Goal: Task Accomplishment & Management: Manage account settings

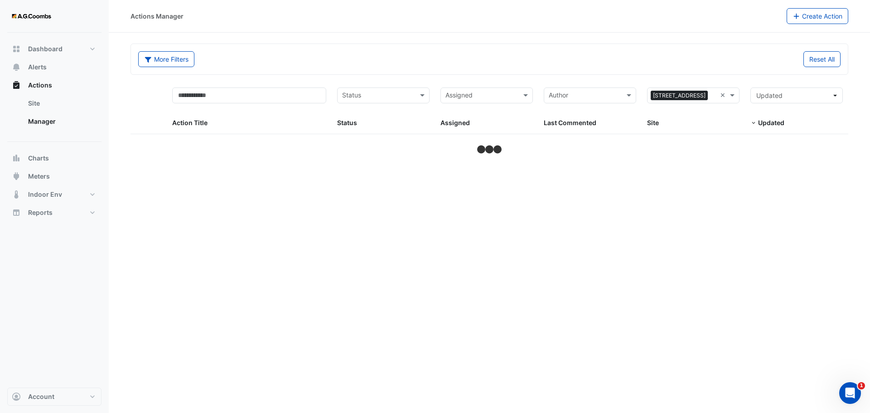
select select "***"
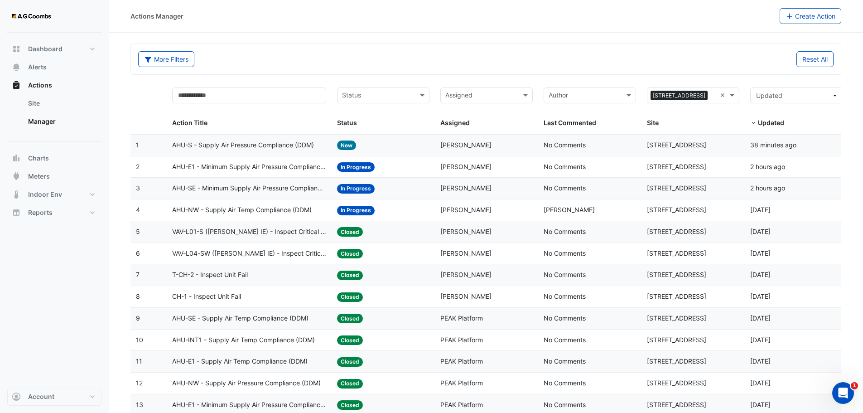
click at [287, 210] on span "AHU-NW - Supply Air Temp Compliance (DDM)" at bounding box center [242, 210] width 140 height 10
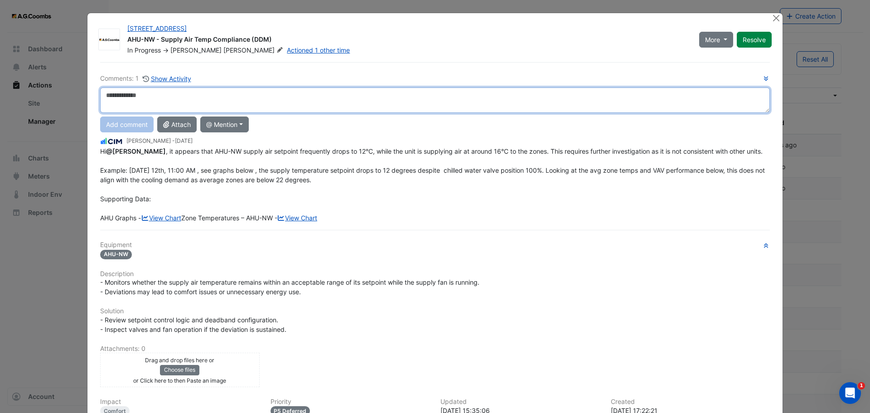
click at [161, 104] on textarea at bounding box center [434, 99] width 669 height 25
paste textarea "**********"
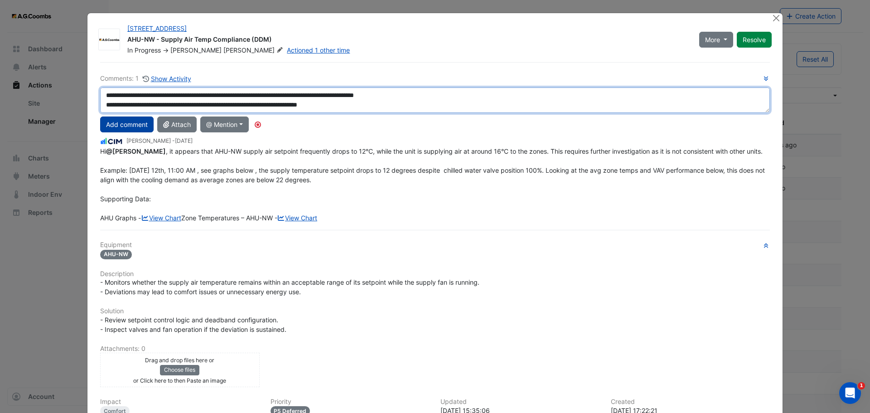
type textarea "**********"
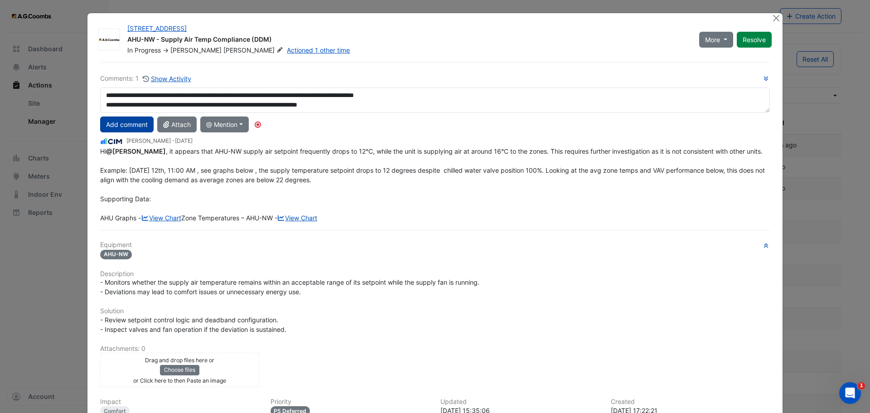
click at [134, 129] on button "Add comment" at bounding box center [126, 124] width 53 height 16
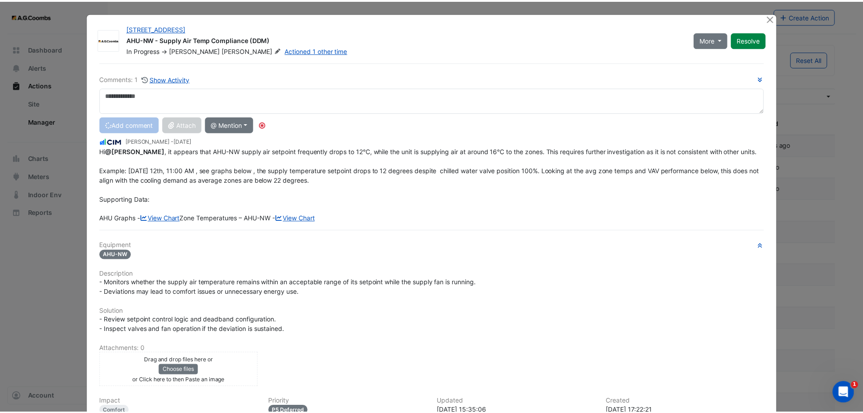
scroll to position [0, 0]
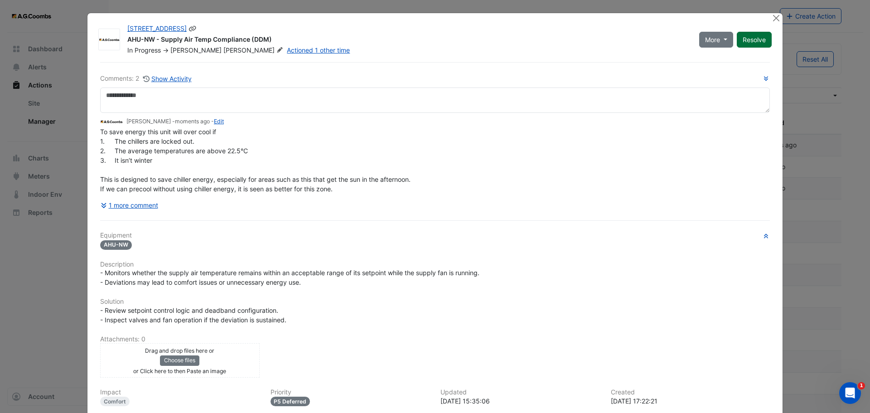
click at [743, 40] on button "Resolve" at bounding box center [753, 40] width 35 height 16
click at [771, 22] on button "Close" at bounding box center [776, 18] width 10 height 10
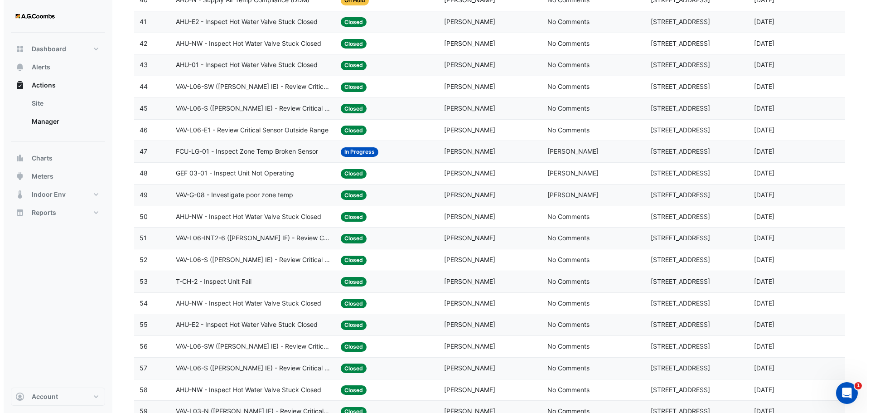
scroll to position [906, 0]
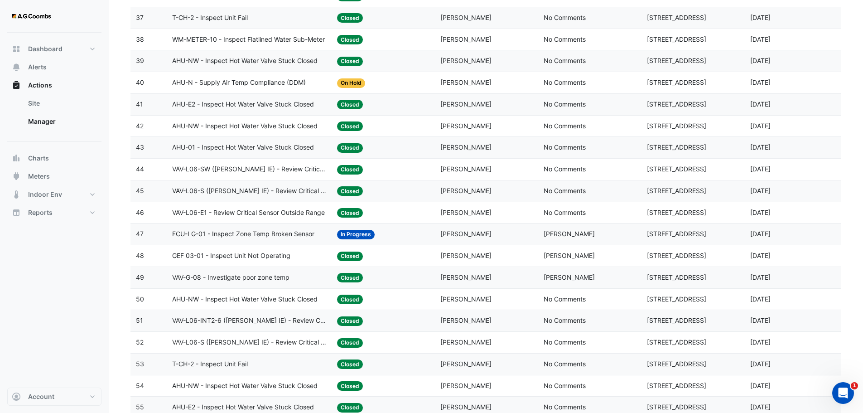
click at [274, 230] on span "FCU-LG-01 - Inspect Zone Temp Broken Sensor" at bounding box center [243, 234] width 142 height 10
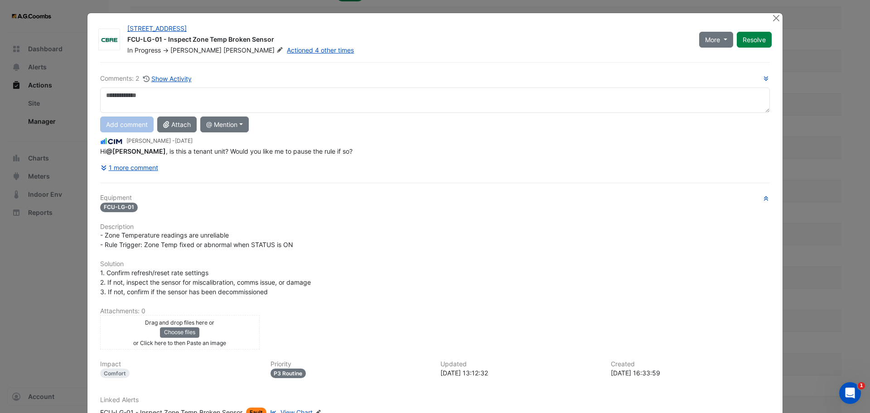
scroll to position [67, 0]
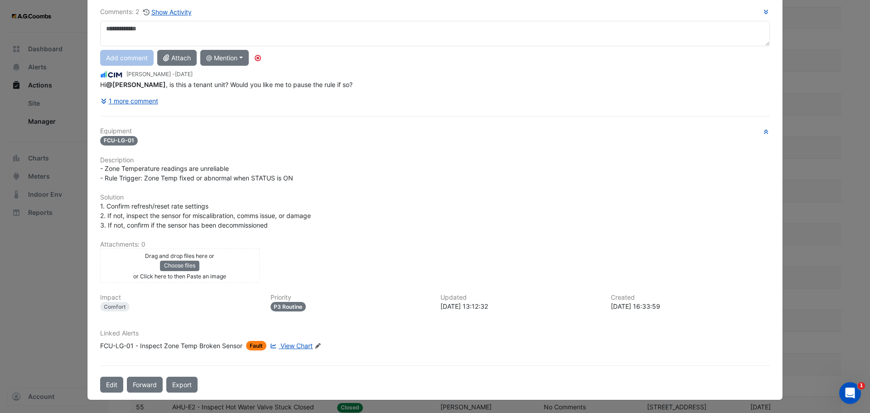
click at [280, 345] on span "View Chart" at bounding box center [296, 346] width 32 height 8
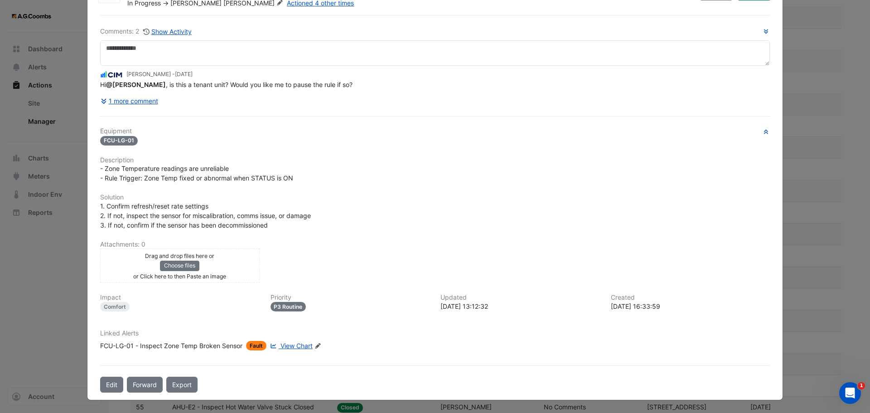
scroll to position [47, 0]
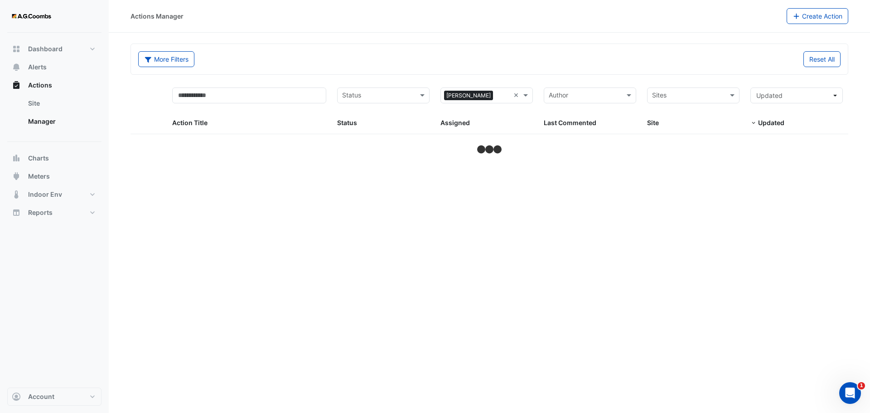
select select "***"
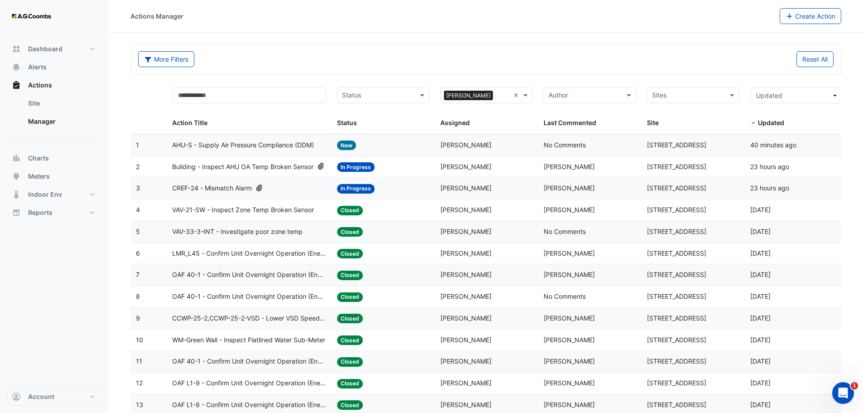
click at [261, 145] on span "AHU-S - Supply Air Pressure Compliance (DDM)" at bounding box center [243, 145] width 142 height 10
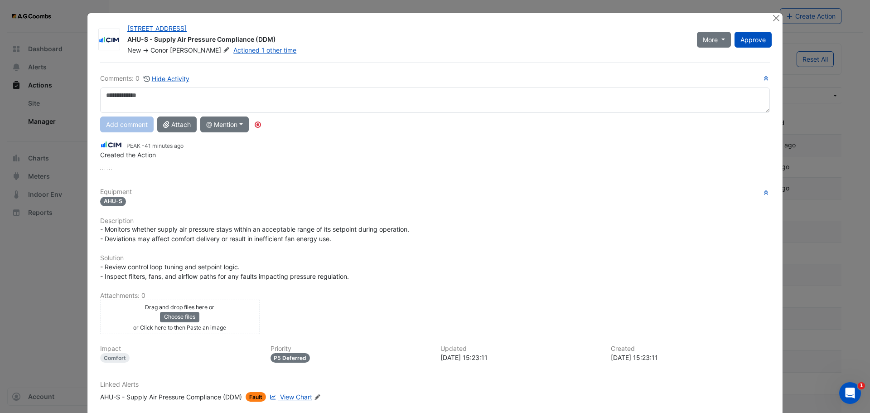
scroll to position [51, 0]
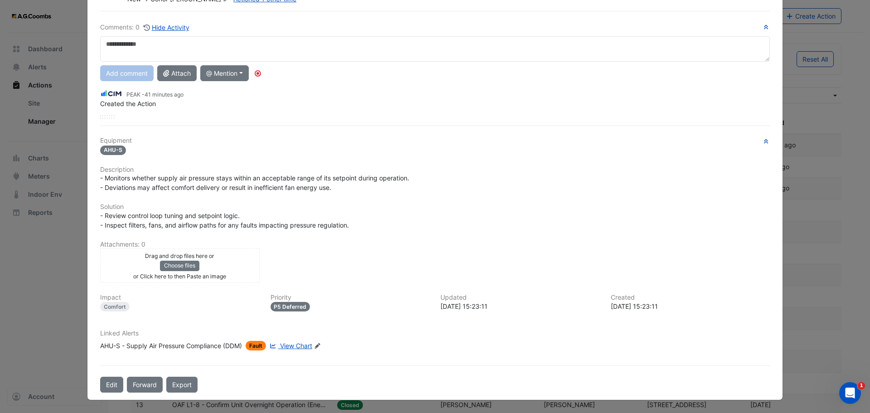
click at [289, 345] on span "View Chart" at bounding box center [296, 346] width 32 height 8
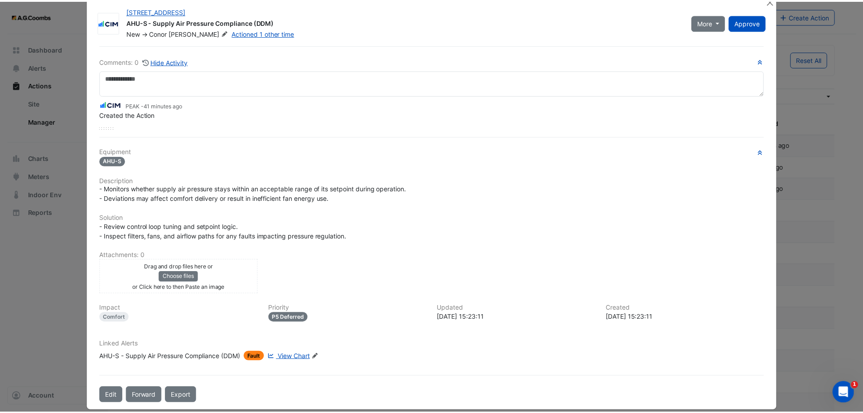
scroll to position [0, 0]
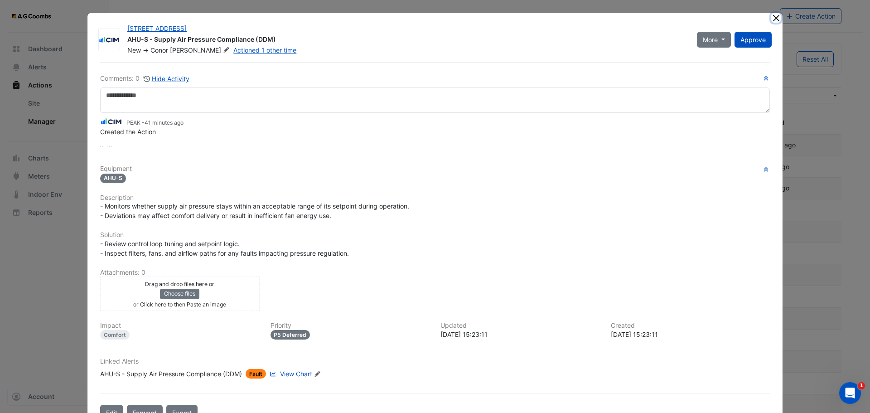
click at [774, 20] on button "Close" at bounding box center [776, 18] width 10 height 10
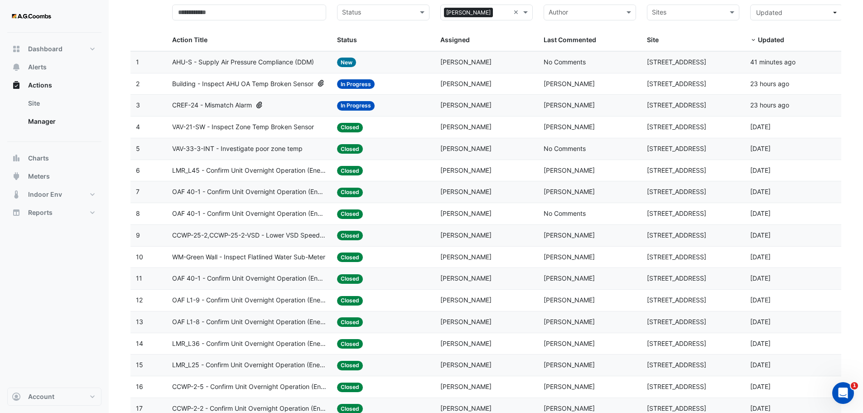
scroll to position [91, 0]
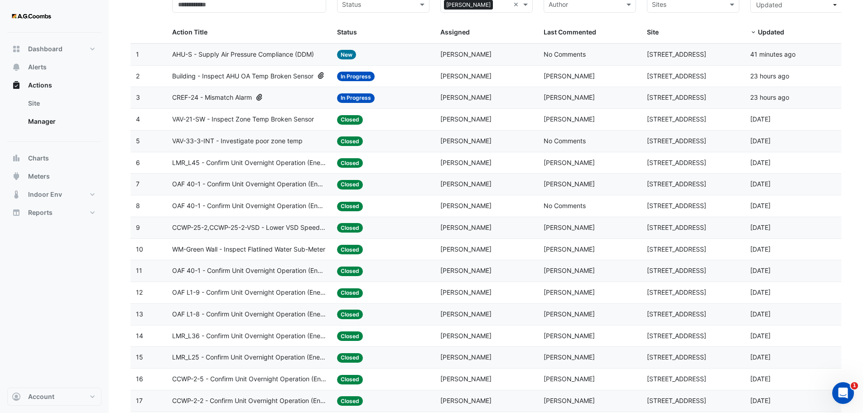
click at [300, 73] on span "Building - Inspect AHU OA Temp Broken Sensor" at bounding box center [242, 76] width 141 height 10
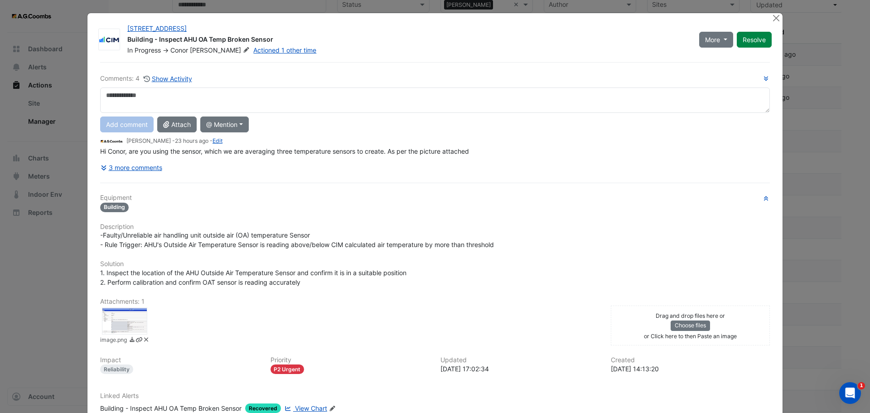
click at [132, 323] on div at bounding box center [124, 320] width 45 height 27
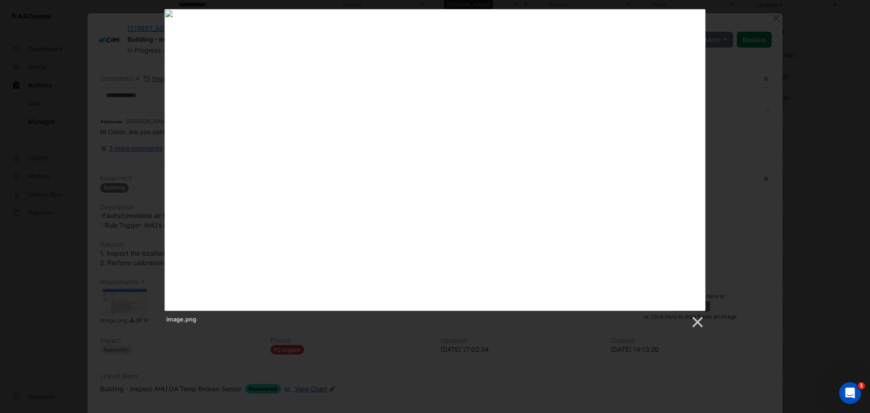
click at [760, 77] on div "image.png" at bounding box center [435, 169] width 870 height 320
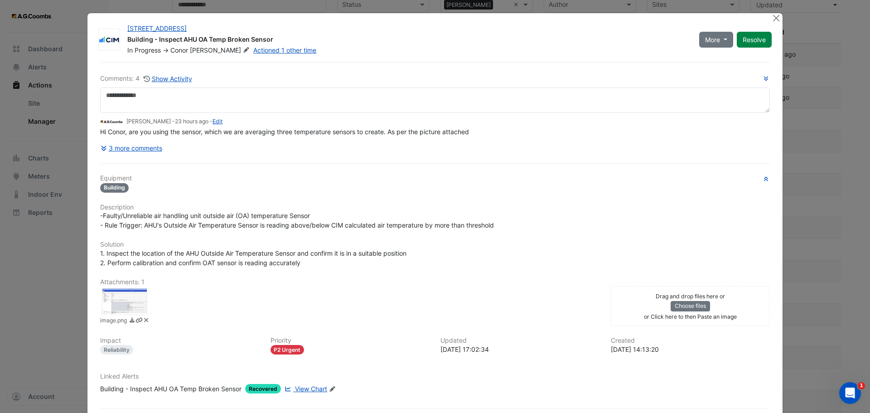
click at [766, 19] on div "242 Exhibition Street Building - Inspect AHU OA Temp Broken Sensor In Progress …" at bounding box center [434, 227] width 695 height 429
click at [771, 17] on button "Close" at bounding box center [776, 18] width 10 height 10
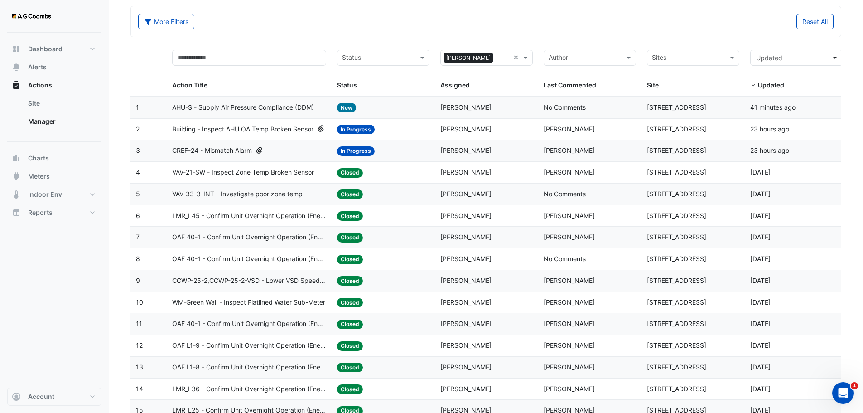
scroll to position [0, 0]
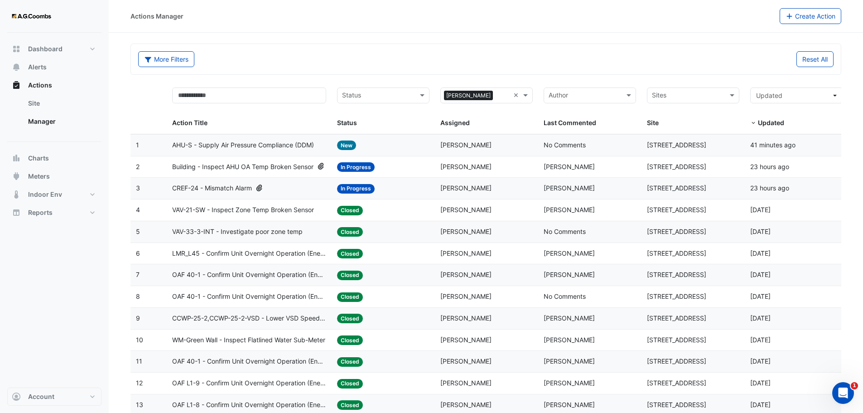
click at [508, 93] on input "text" at bounding box center [502, 96] width 13 height 10
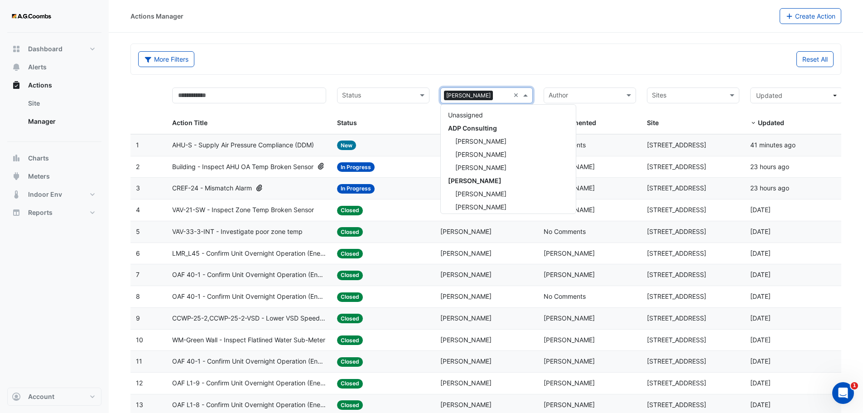
scroll to position [687, 0]
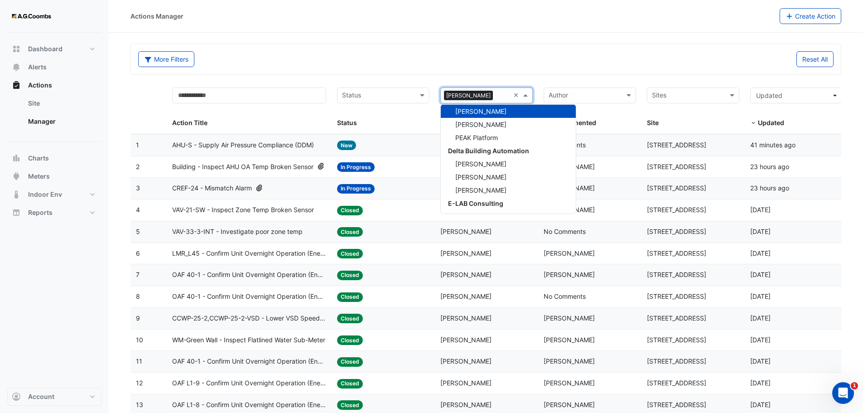
click at [521, 54] on div "Reset All" at bounding box center [662, 59] width 353 height 16
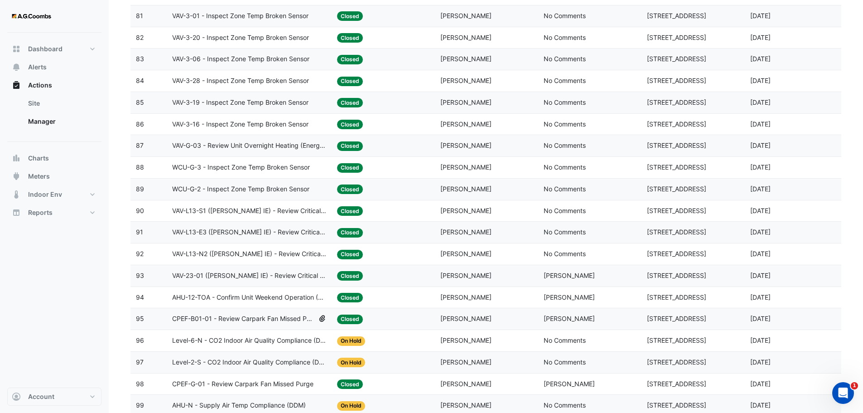
scroll to position [1909, 0]
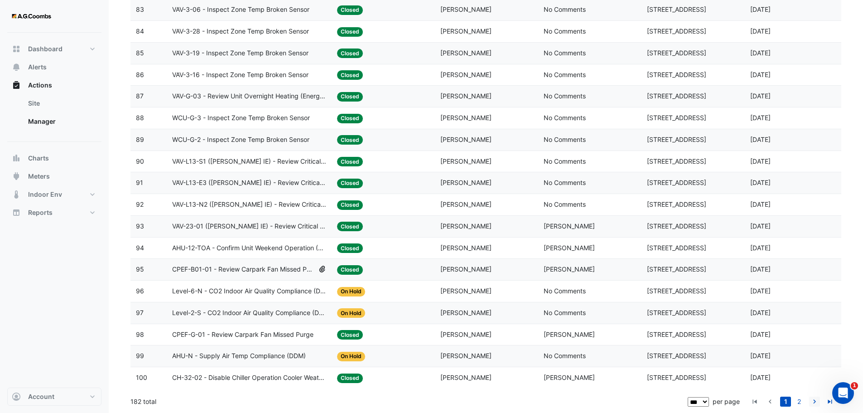
click at [816, 401] on icon "go to next page" at bounding box center [814, 403] width 11 height 10
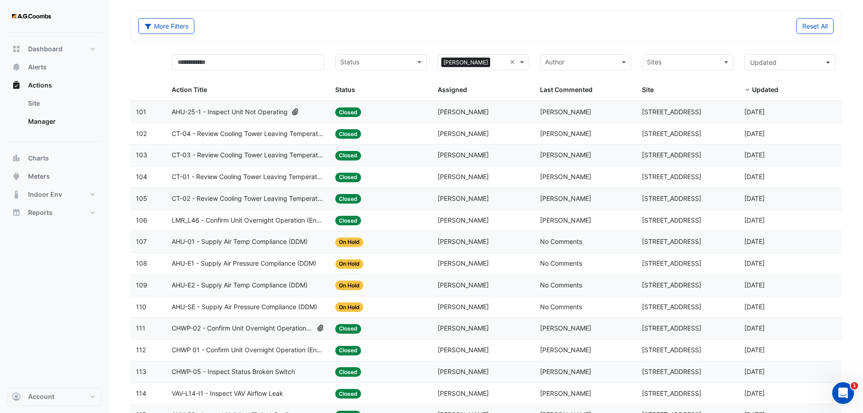
scroll to position [0, 0]
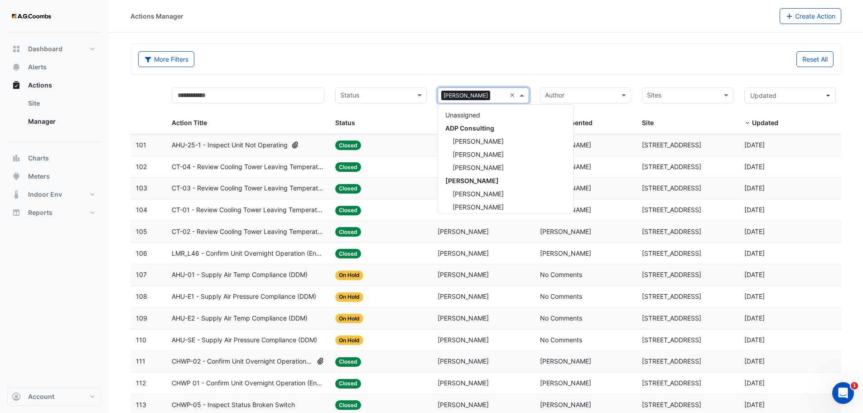
click at [524, 96] on span at bounding box center [522, 95] width 11 height 10
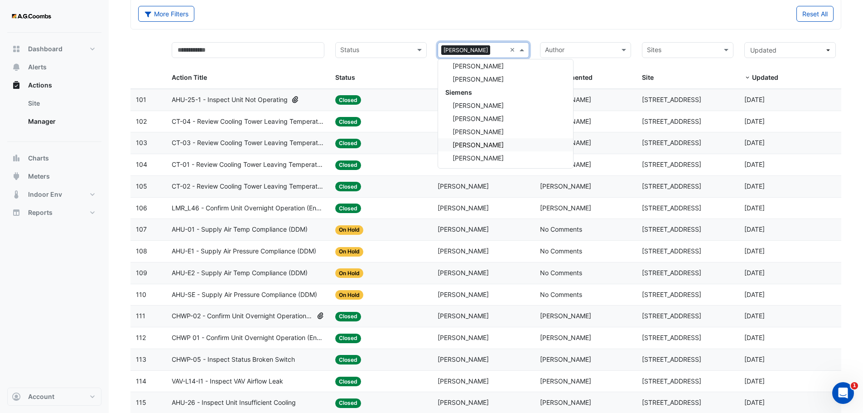
click at [500, 144] on div "Michael Bayly" at bounding box center [505, 144] width 135 height 13
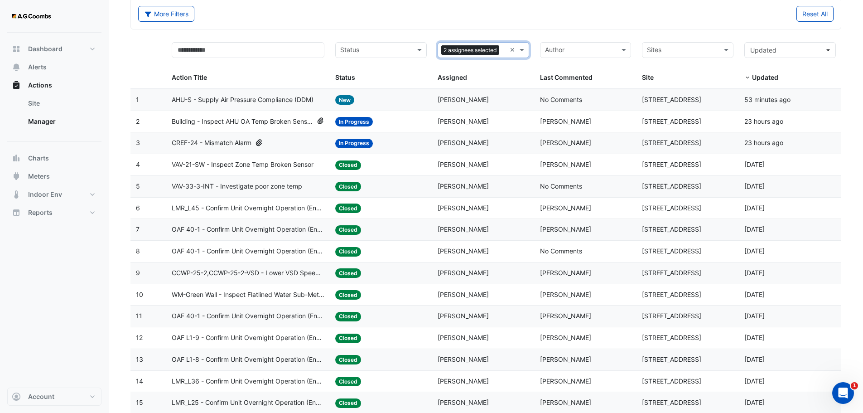
click at [509, 50] on div "2 assignees selected ×" at bounding box center [483, 50] width 91 height 16
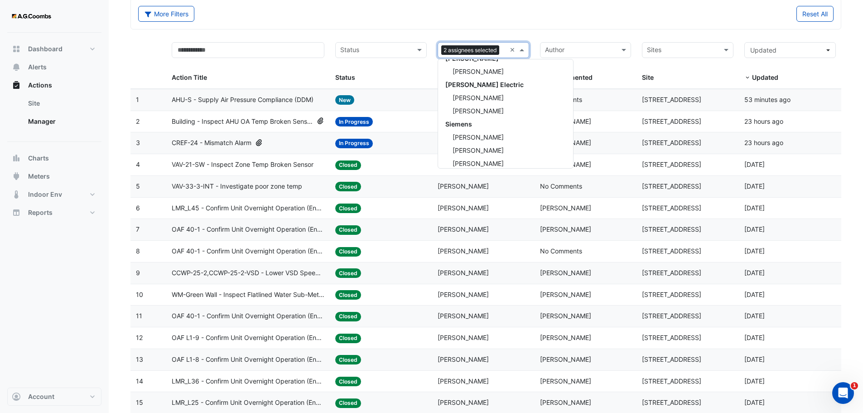
scroll to position [1002, 0]
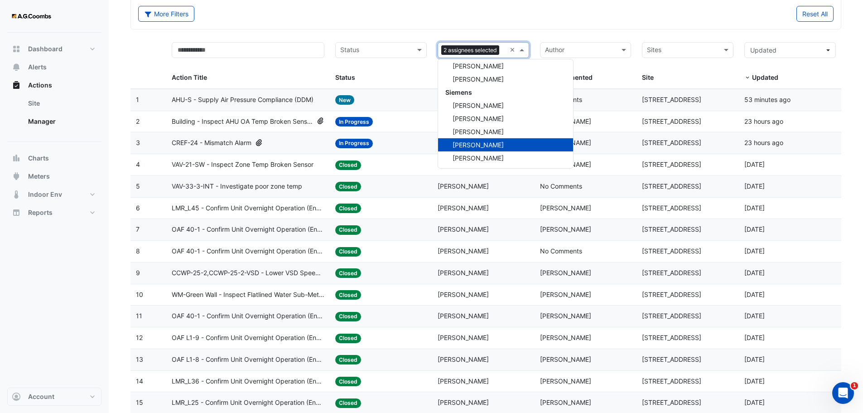
click at [483, 142] on span "Michael Bayly" at bounding box center [477, 145] width 51 height 8
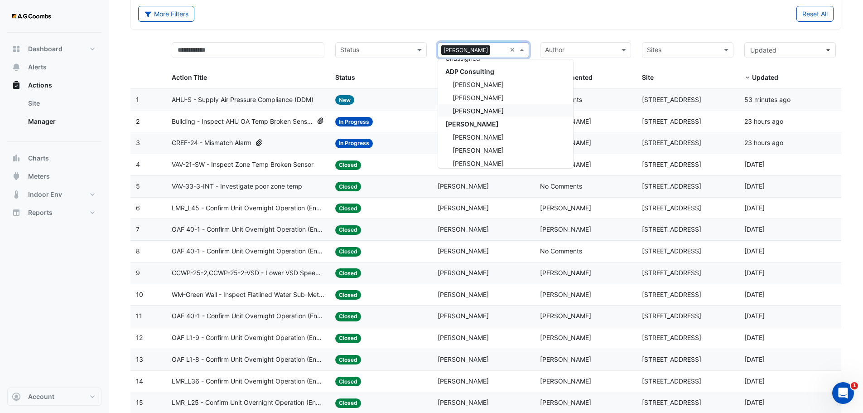
scroll to position [45, 0]
click at [487, 115] on span "[PERSON_NAME]" at bounding box center [477, 116] width 51 height 8
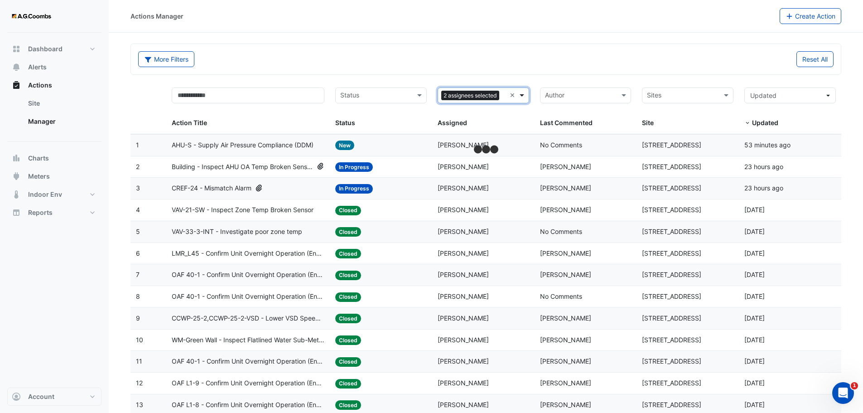
click at [520, 94] on span at bounding box center [522, 95] width 11 height 10
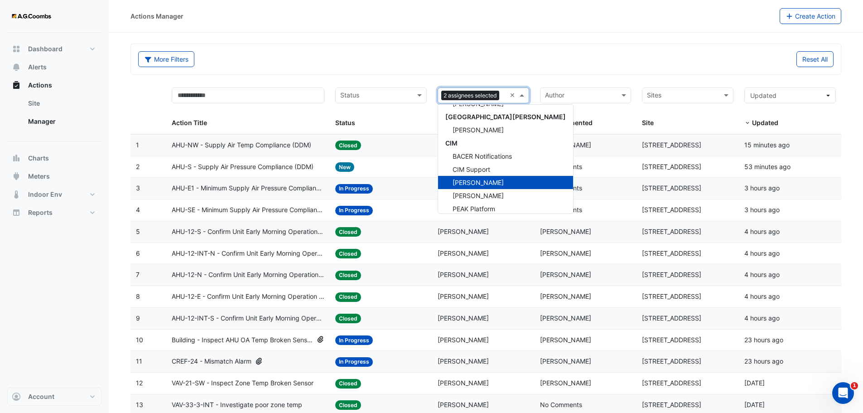
scroll to position [679, 0]
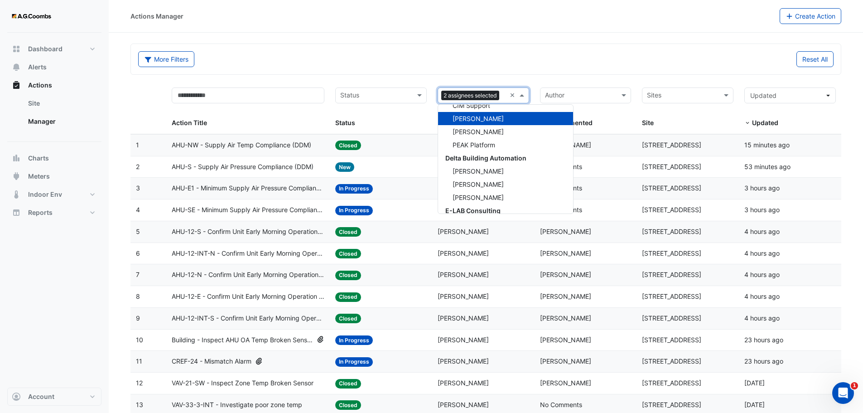
click at [474, 118] on span "[PERSON_NAME]" at bounding box center [477, 119] width 51 height 8
click at [514, 67] on div "More Filters Reset All" at bounding box center [486, 60] width 706 height 19
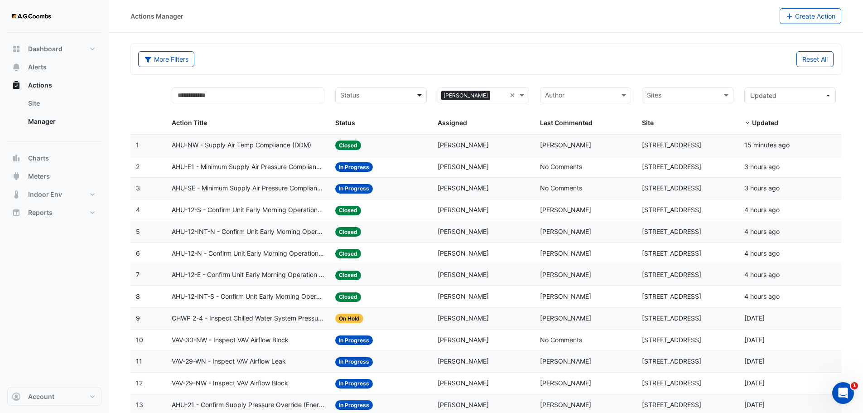
click at [424, 95] on span at bounding box center [420, 95] width 11 height 10
click at [372, 126] on span "In Progress" at bounding box center [360, 128] width 34 height 8
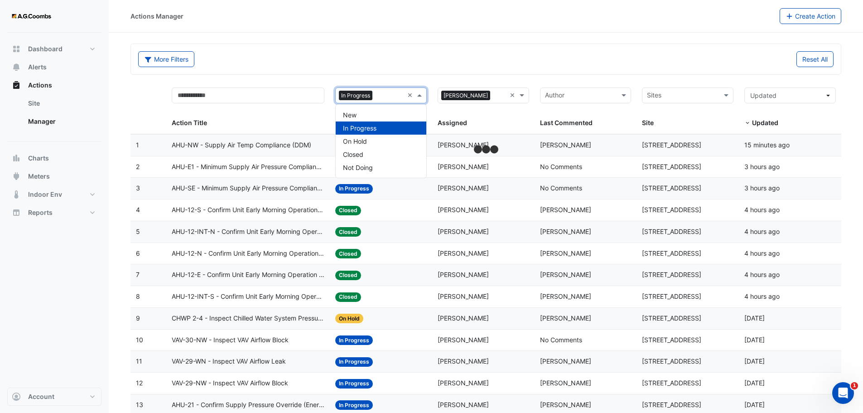
click at [423, 94] on span at bounding box center [420, 95] width 11 height 10
click at [351, 118] on span "New" at bounding box center [350, 115] width 14 height 8
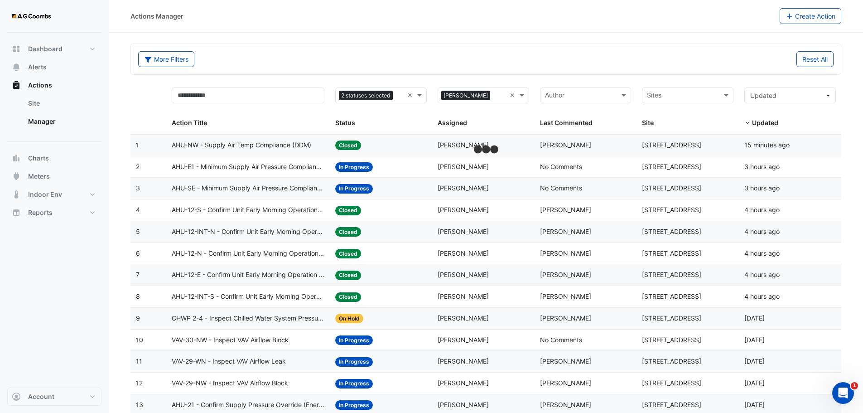
click at [366, 72] on div "More Filters Reset All" at bounding box center [486, 59] width 710 height 30
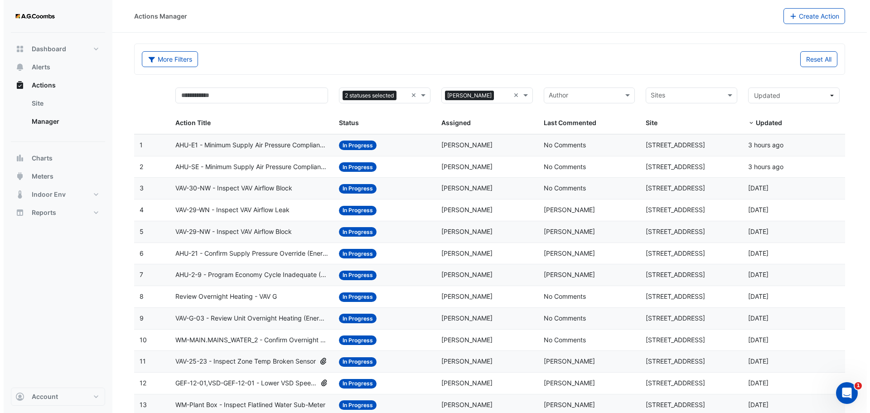
scroll to position [157, 0]
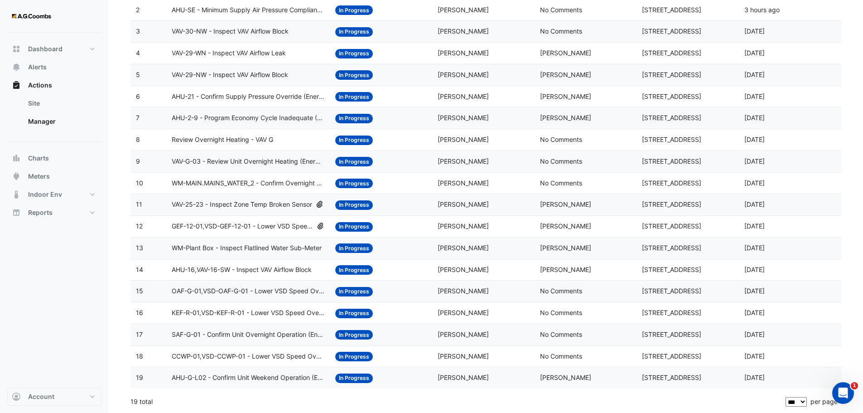
click at [283, 270] on span "AHU-16,VAV-16-SW - Inspect VAV Airflow Block" at bounding box center [242, 270] width 140 height 10
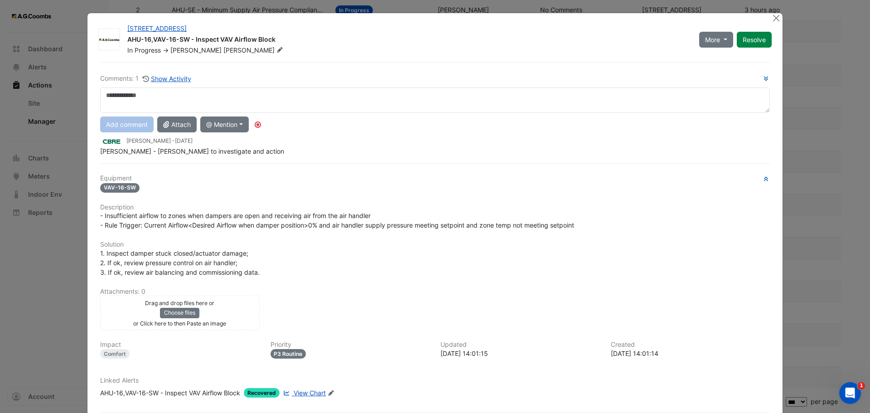
click at [208, 99] on textarea at bounding box center [434, 99] width 669 height 25
drag, startPoint x: 234, startPoint y: 89, endPoint x: 39, endPoint y: 103, distance: 194.8
click at [39, 103] on ngb-modal-window "300 La Trobe Street AHU-16,VAV-16-SW - Inspect VAV Airflow Block In Progress ->…" at bounding box center [435, 206] width 870 height 413
type textarea "**********"
click at [127, 129] on button "Add comment" at bounding box center [126, 124] width 53 height 16
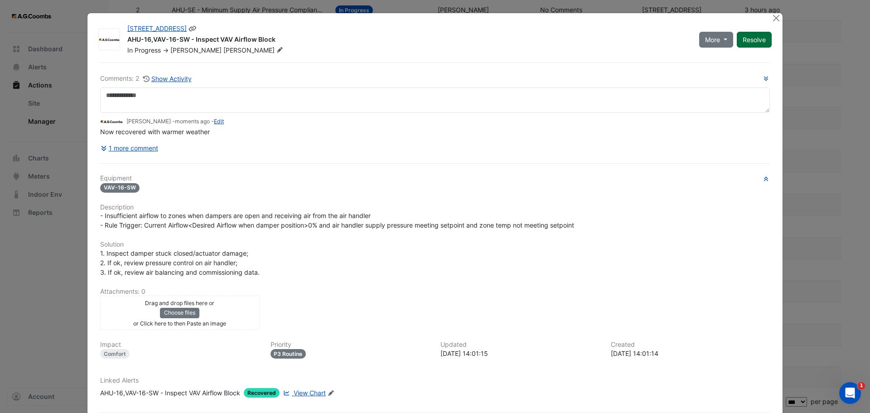
click at [758, 41] on button "Resolve" at bounding box center [753, 40] width 35 height 16
click at [771, 19] on button "Close" at bounding box center [776, 18] width 10 height 10
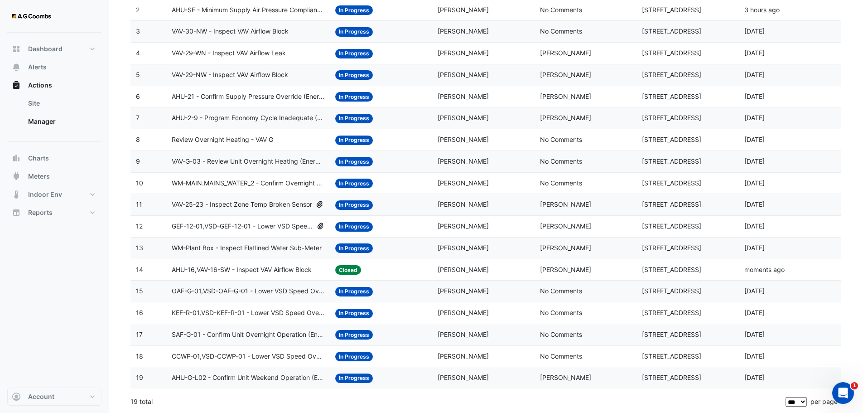
click at [244, 201] on span "VAV-25-23 - Inspect Zone Temp Broken Sensor" at bounding box center [242, 204] width 140 height 10
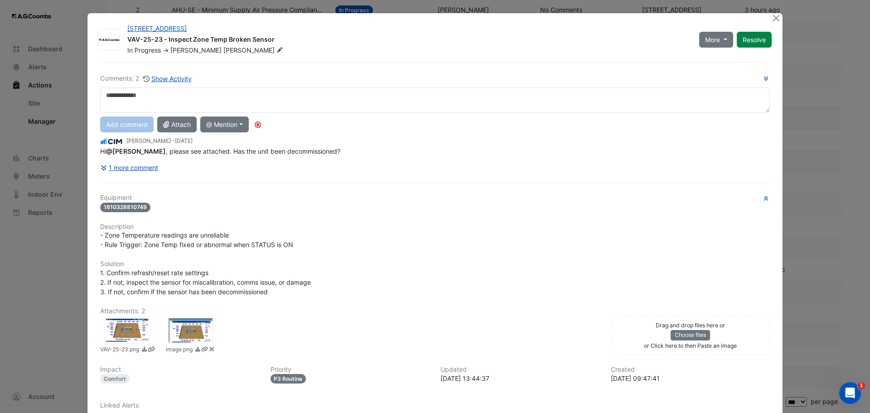
click at [195, 331] on div at bounding box center [190, 330] width 45 height 27
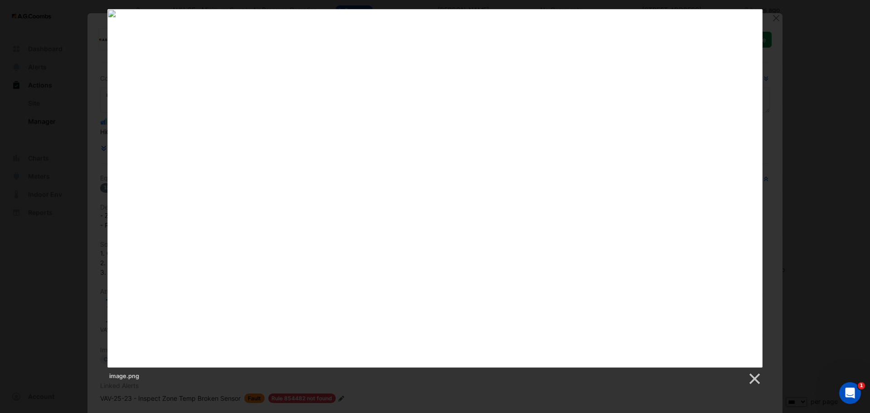
click at [809, 127] on div "image.png" at bounding box center [435, 197] width 870 height 376
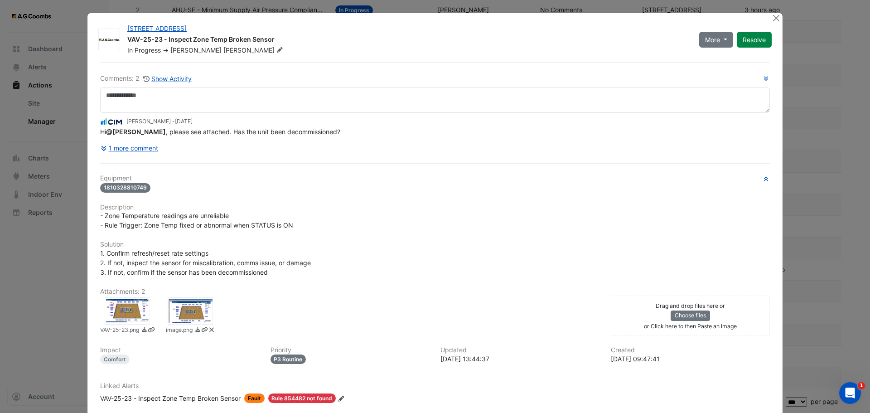
click at [127, 308] on div at bounding box center [127, 310] width 45 height 27
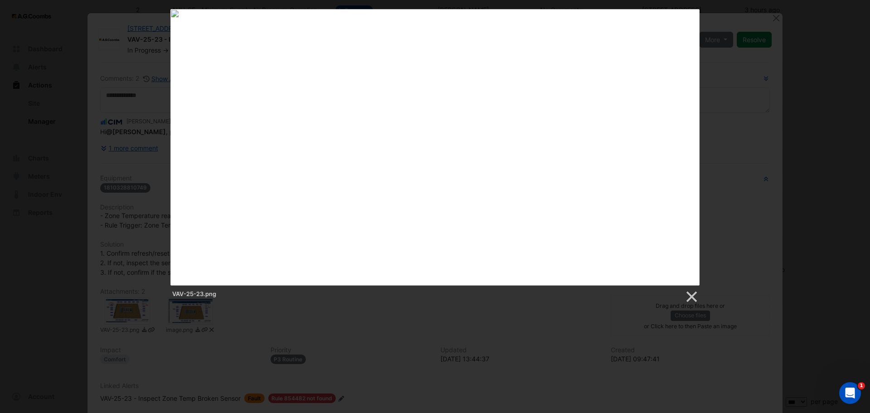
click at [807, 60] on div "VAV-25-23.png" at bounding box center [435, 156] width 870 height 294
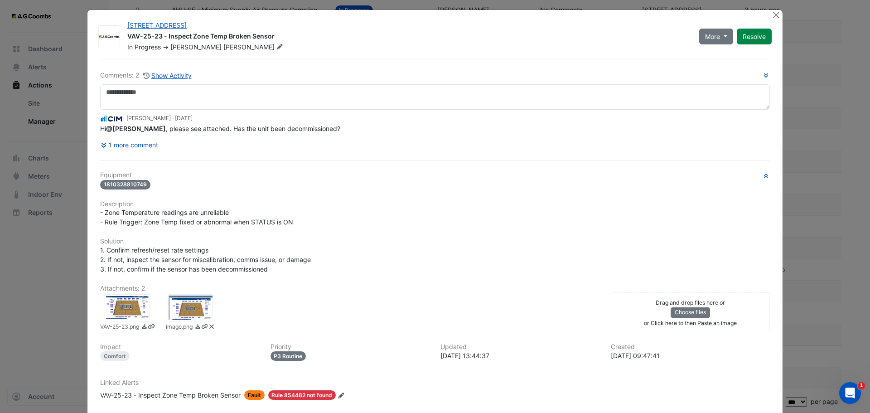
scroll to position [0, 0]
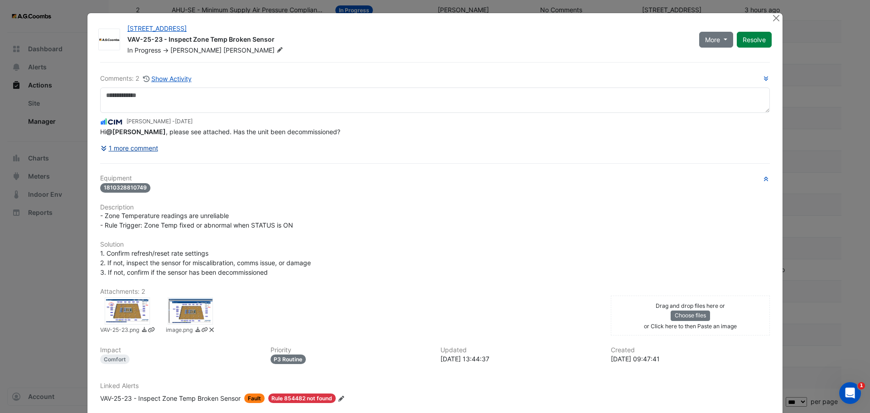
click at [125, 151] on button "1 more comment" at bounding box center [129, 148] width 58 height 16
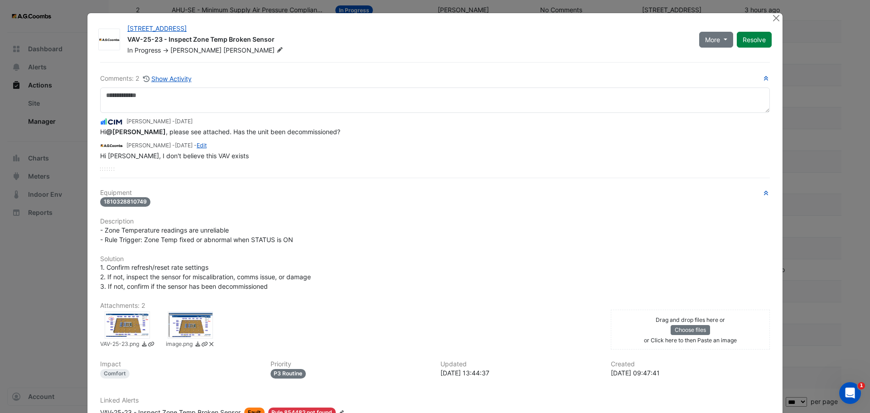
click at [178, 315] on div at bounding box center [190, 324] width 45 height 27
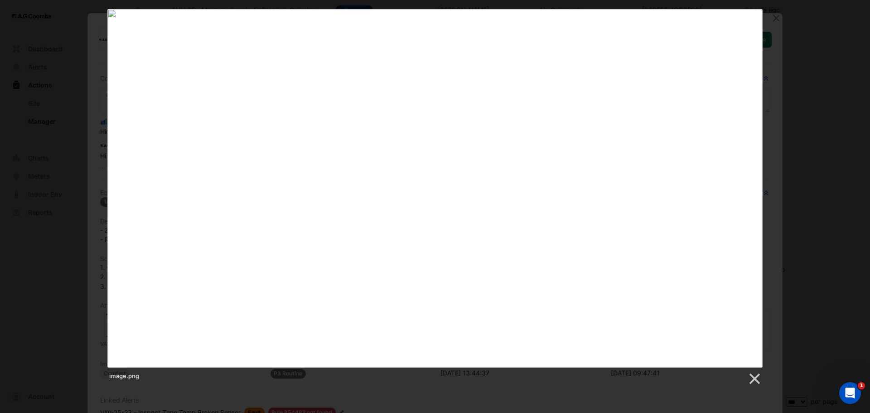
click at [797, 82] on div "image.png" at bounding box center [435, 197] width 870 height 376
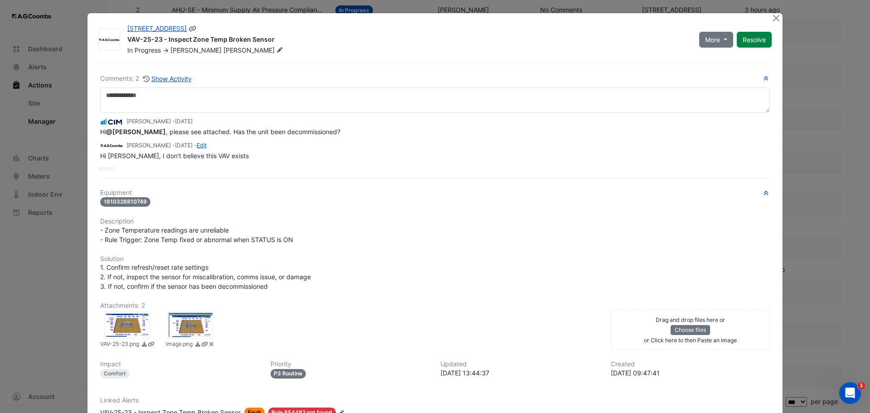
click at [223, 50] on span "[PERSON_NAME]" at bounding box center [254, 50] width 62 height 9
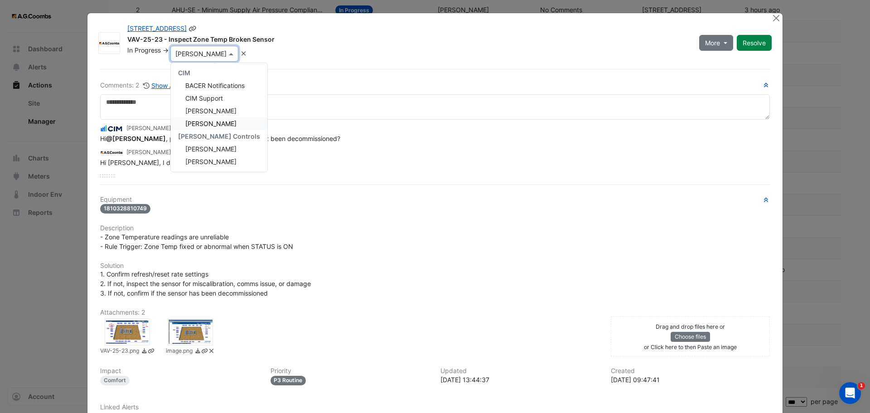
scroll to position [45, 0]
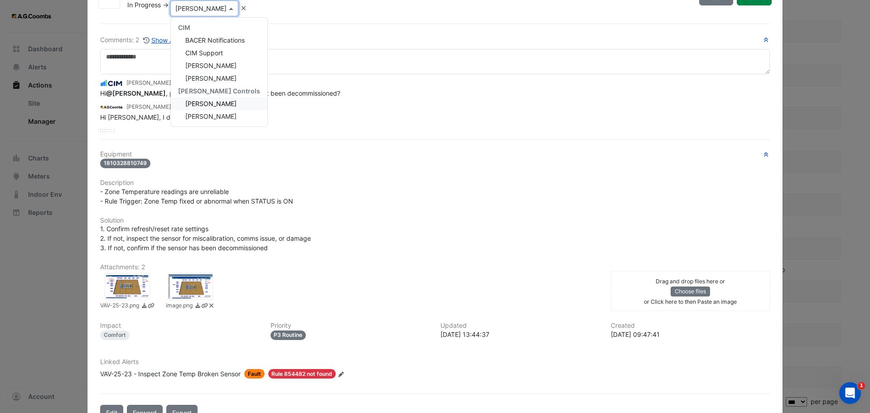
click at [216, 105] on span "Michael Adamson" at bounding box center [210, 104] width 51 height 8
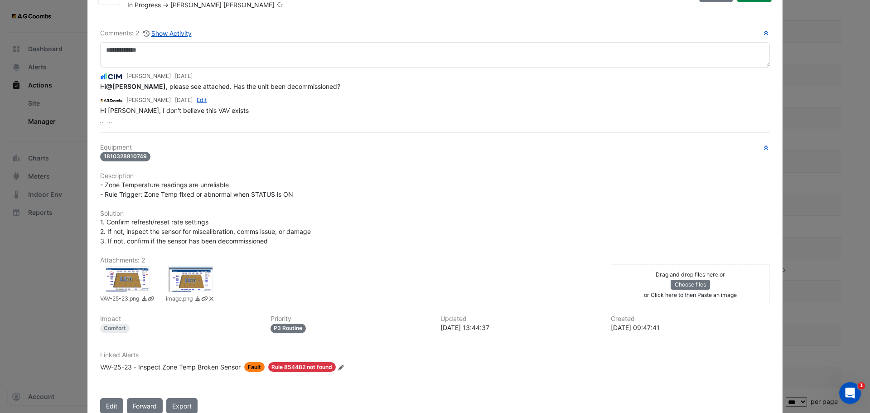
scroll to position [42, 0]
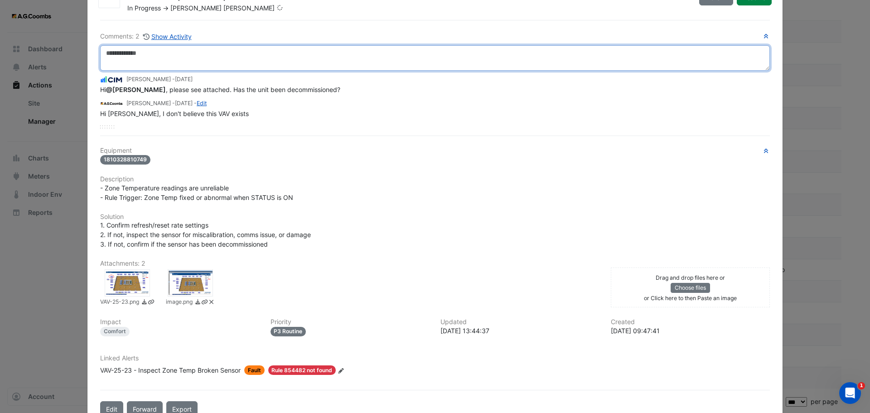
click at [173, 55] on textarea at bounding box center [434, 57] width 669 height 25
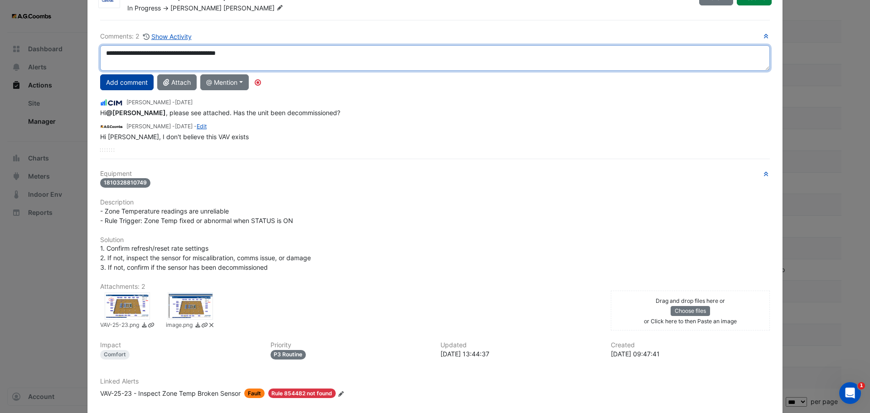
type textarea "**********"
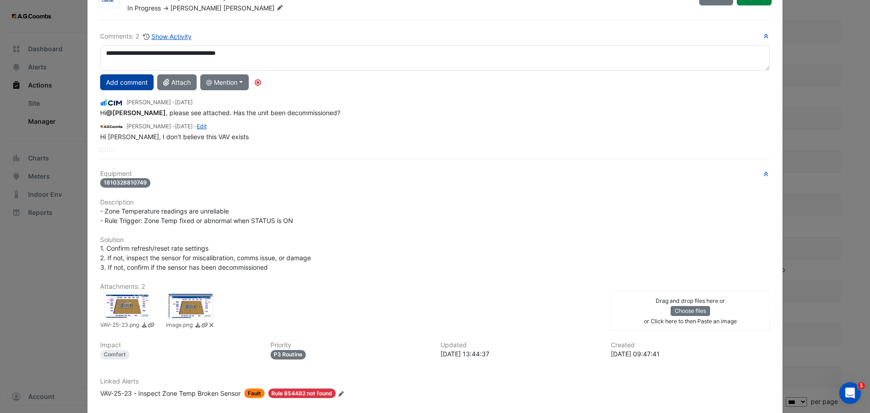
click at [132, 83] on button "Add comment" at bounding box center [126, 82] width 53 height 16
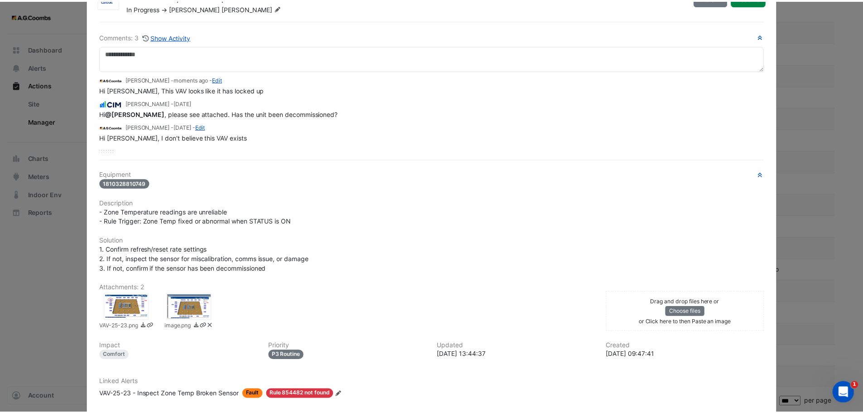
scroll to position [0, 0]
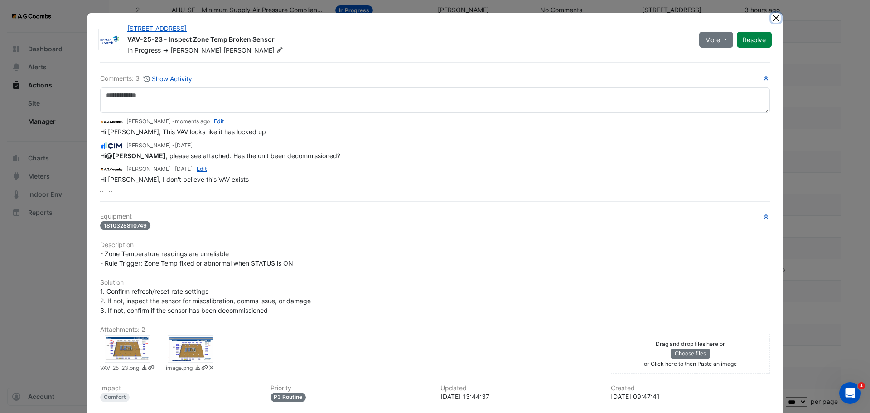
click at [774, 18] on button "Close" at bounding box center [776, 18] width 10 height 10
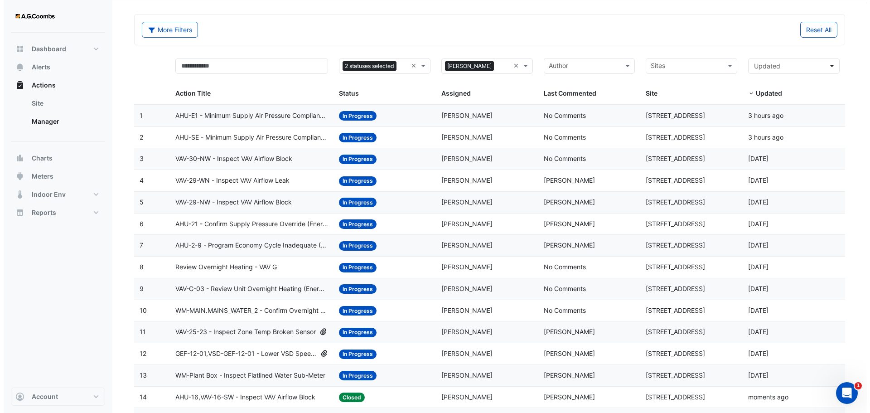
scroll to position [45, 0]
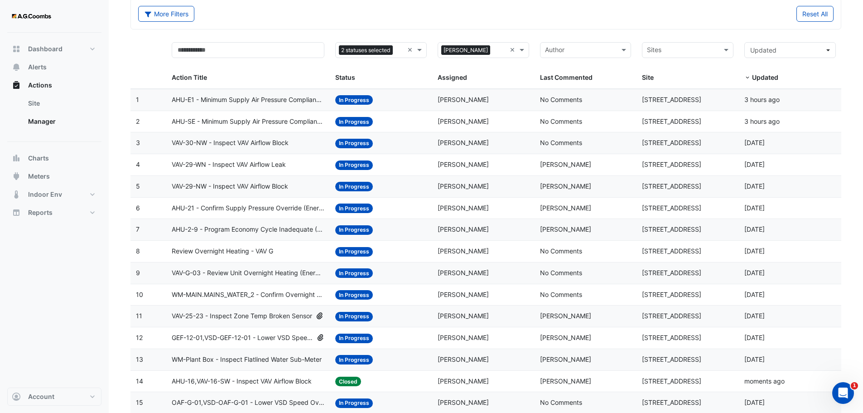
click at [262, 165] on span "VAV-29-WN - Inspect VAV Airflow Leak" at bounding box center [229, 164] width 114 height 10
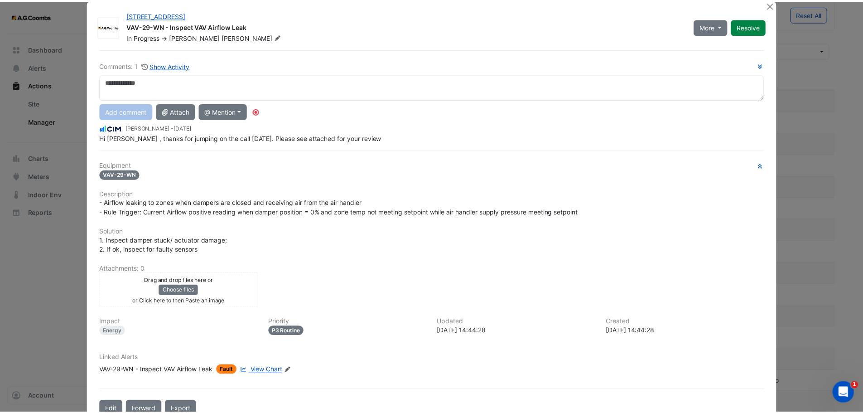
scroll to position [0, 0]
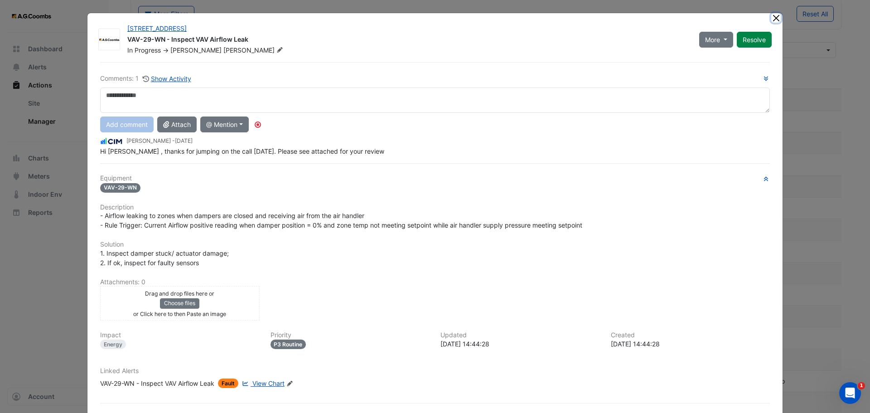
click at [775, 16] on button "Close" at bounding box center [776, 18] width 10 height 10
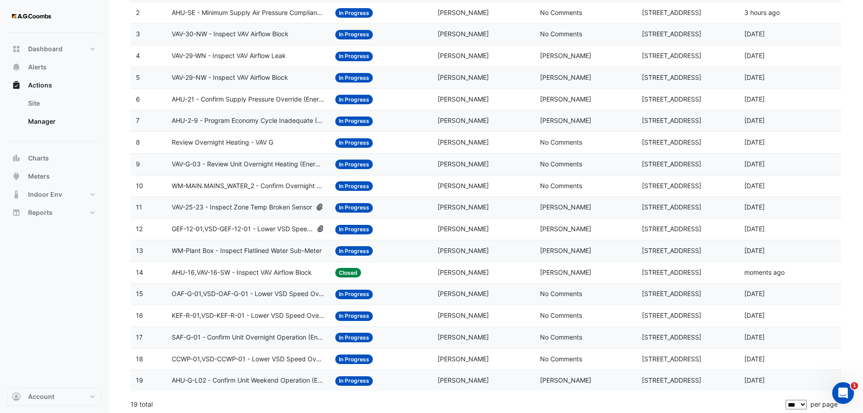
scroll to position [157, 0]
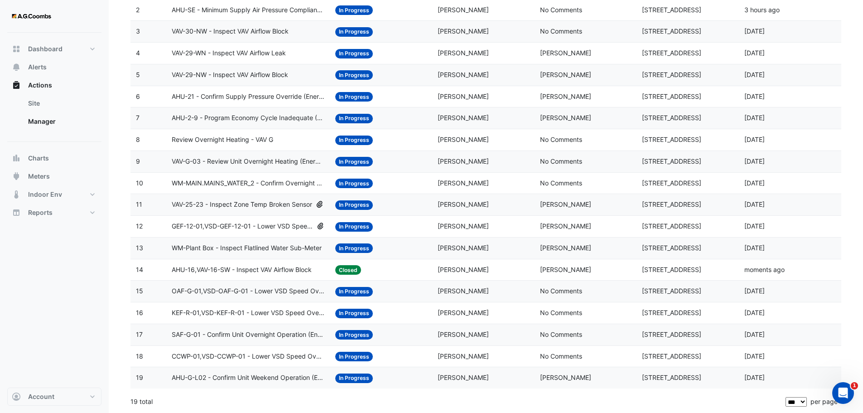
click at [230, 183] on span "WM-MAIN.MAINS_WATER_2 - Confirm Overnight Water Consumption" at bounding box center [248, 183] width 153 height 10
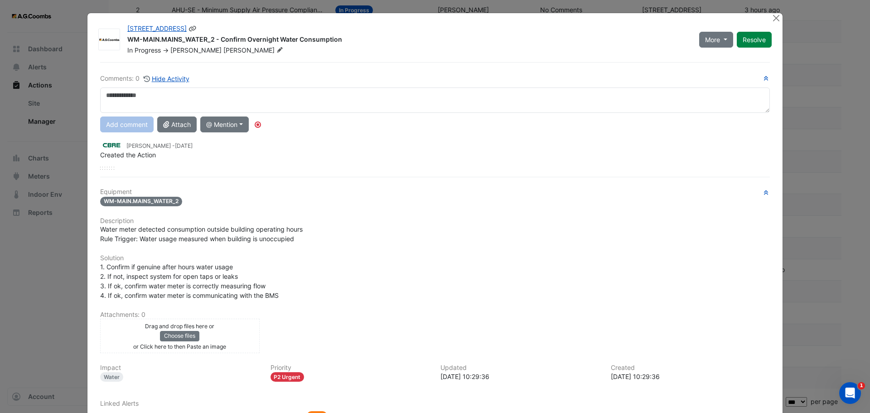
click at [188, 51] on span "[PERSON_NAME]" at bounding box center [195, 50] width 51 height 8
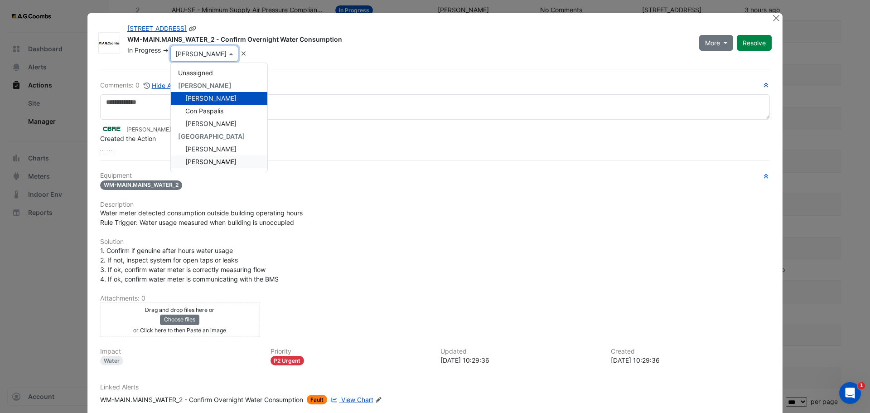
click at [207, 164] on span "John Scott" at bounding box center [210, 162] width 51 height 8
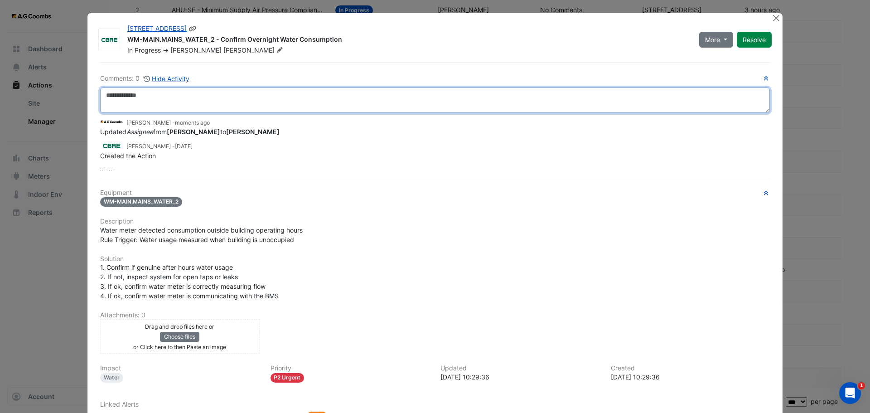
click at [154, 95] on textarea at bounding box center [434, 99] width 669 height 25
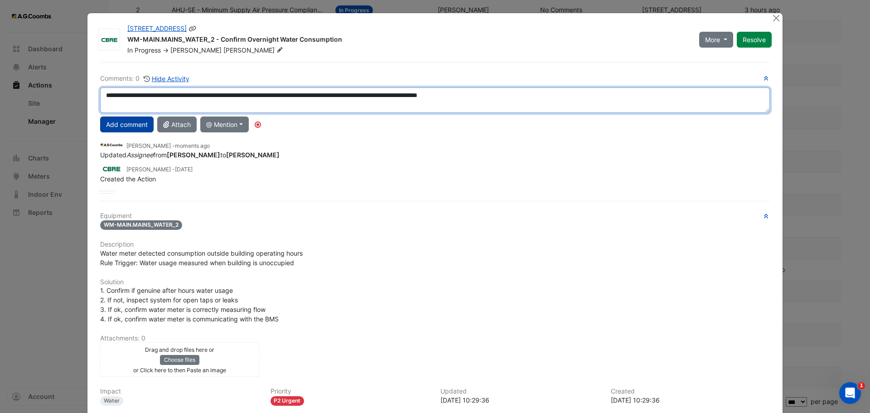
type textarea "**********"
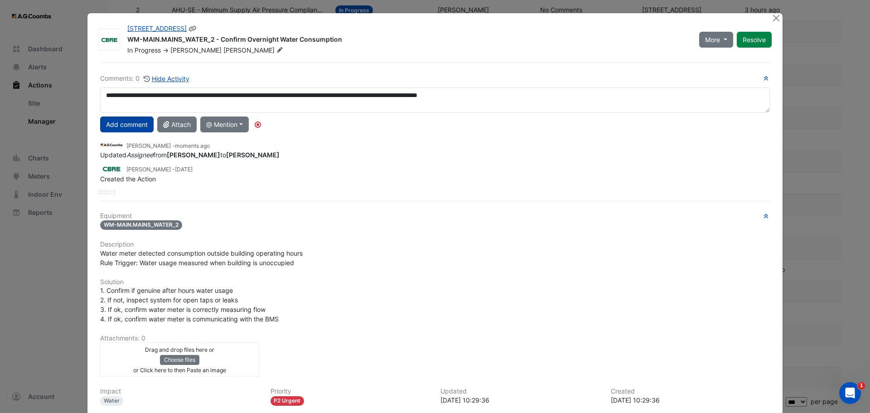
click at [127, 127] on button "Add comment" at bounding box center [126, 124] width 53 height 16
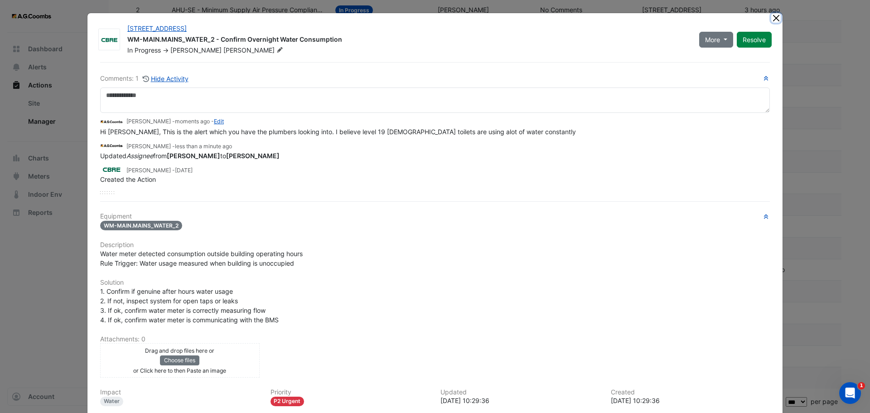
click at [771, 18] on button "Close" at bounding box center [776, 18] width 10 height 10
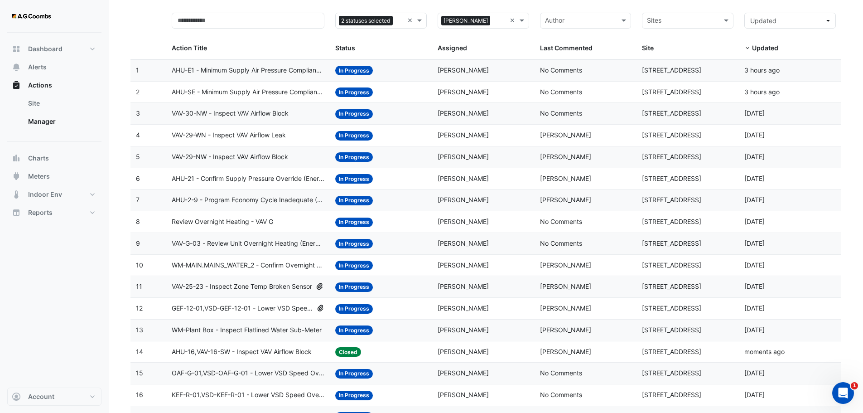
scroll to position [0, 0]
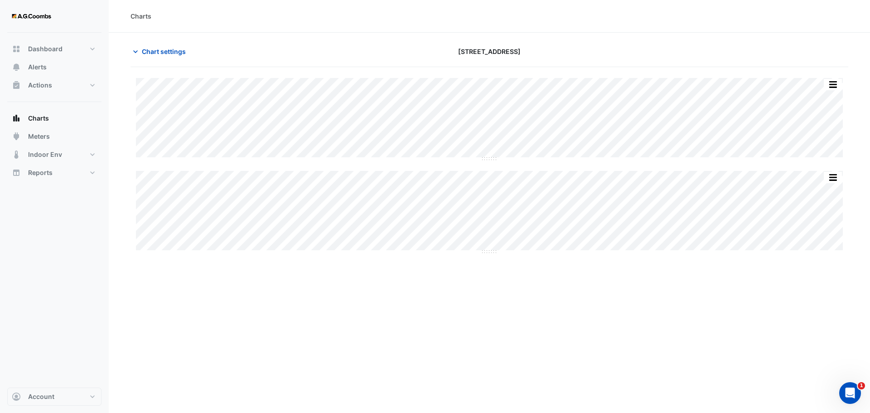
click at [553, 362] on div "Charts Chart settings 990 La Trobe Street Split All Split None Print Save as JP…" at bounding box center [489, 206] width 761 height 413
click at [561, 316] on div "Charts Chart settings 990 La Trobe Street Split All Split None Print Save as JP…" at bounding box center [489, 206] width 761 height 413
